Goal: Task Accomplishment & Management: Complete application form

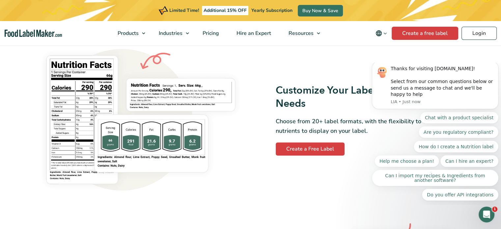
scroll to position [549, 0]
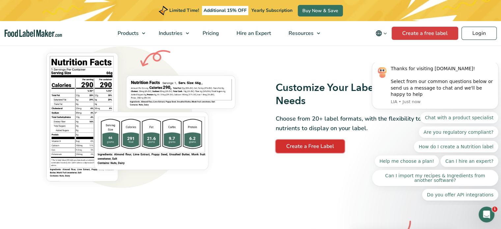
click at [300, 144] on link "Create a Free Label" at bounding box center [310, 146] width 69 height 13
